Goal: Task Accomplishment & Management: Use online tool/utility

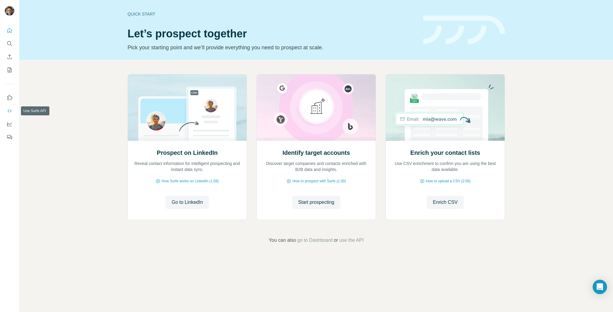
click at [10, 107] on button "Use Surfe API" at bounding box center [10, 111] width 10 height 11
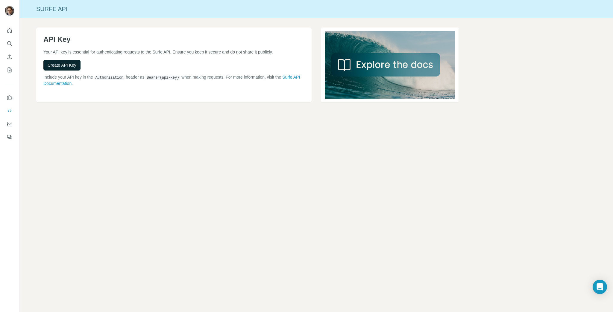
click at [71, 65] on span "Create API Key" at bounding box center [62, 65] width 29 height 6
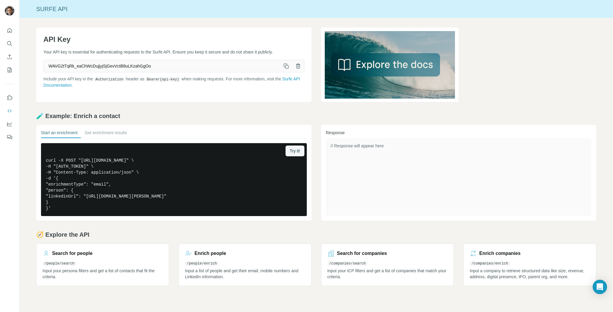
click at [286, 64] on icon "button" at bounding box center [286, 66] width 6 height 6
